Goal: Find specific page/section: Find specific page/section

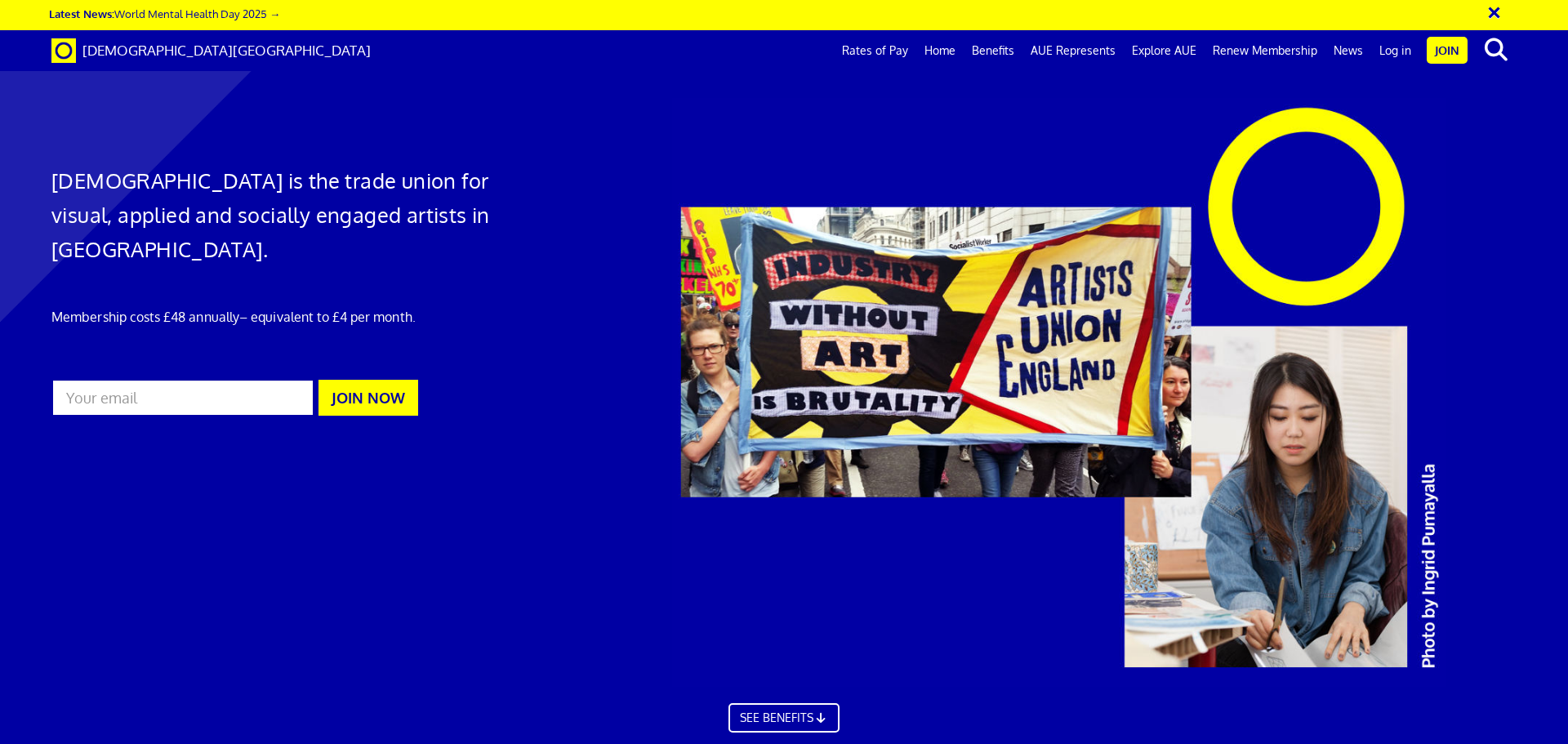
scroll to position [0, 25]
click at [1095, 52] on link "AUE Represents" at bounding box center [1073, 50] width 101 height 41
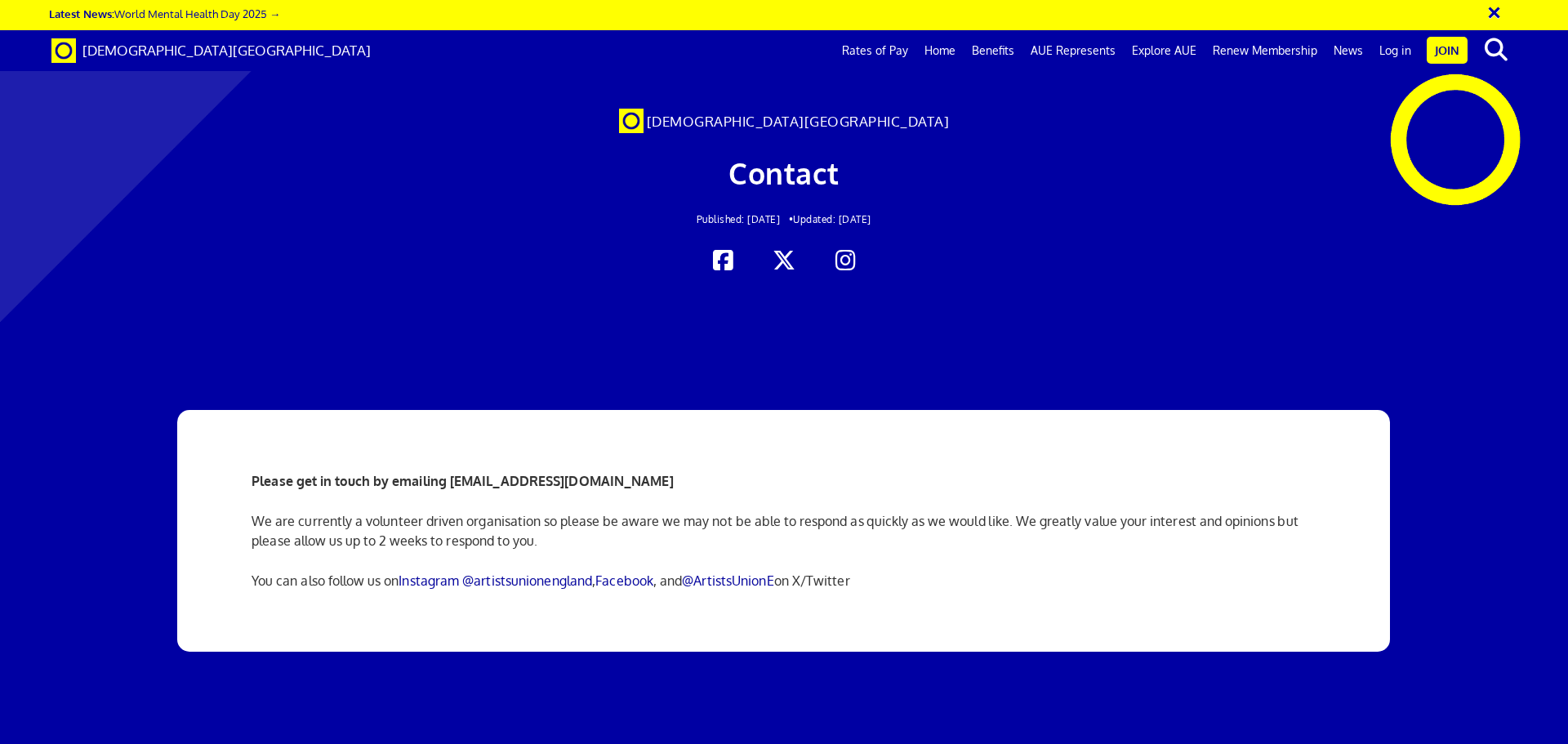
scroll to position [81, 0]
